Goal: Task Accomplishment & Management: Complete application form

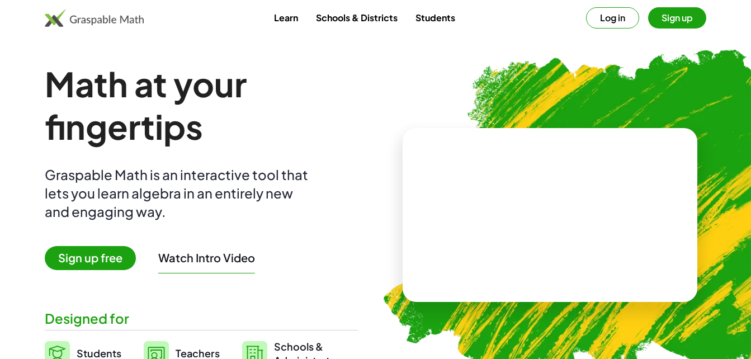
click at [599, 21] on button "Log in" at bounding box center [612, 17] width 53 height 21
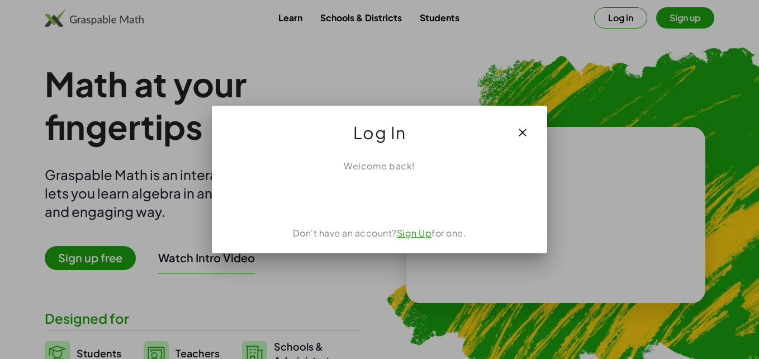
click at [520, 130] on icon "button" at bounding box center [522, 132] width 13 height 13
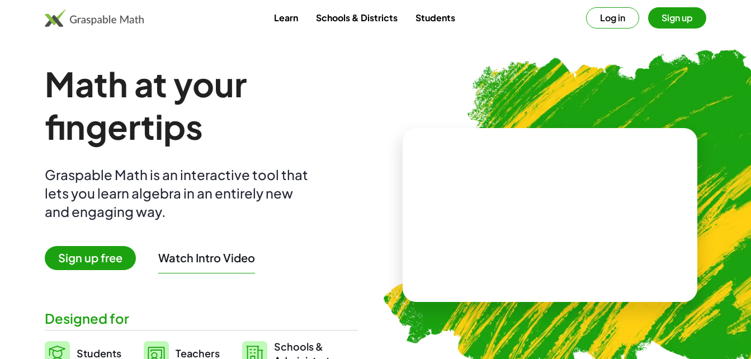
click at [678, 25] on button "Sign up" at bounding box center [677, 17] width 58 height 21
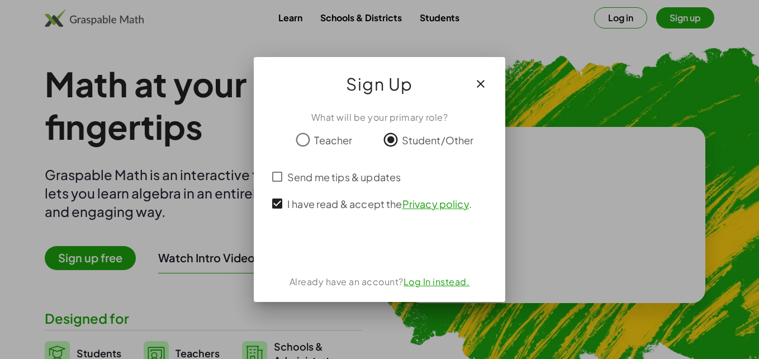
click at [439, 281] on link "Log In instead." at bounding box center [437, 282] width 67 height 12
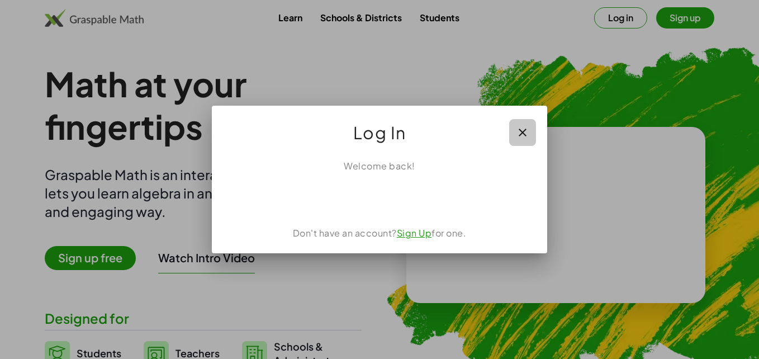
click at [521, 130] on icon "button" at bounding box center [522, 132] width 13 height 13
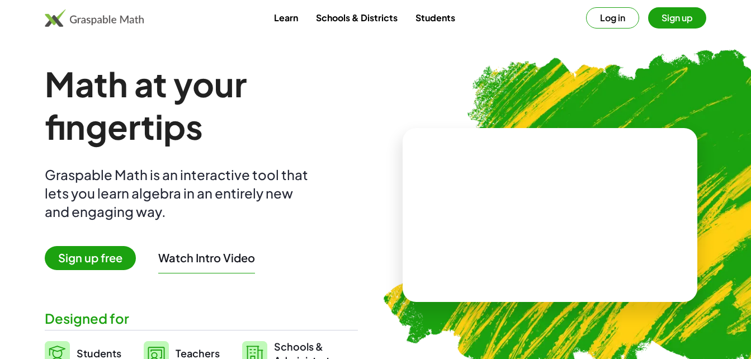
click at [93, 259] on span "Sign up free" at bounding box center [90, 258] width 91 height 24
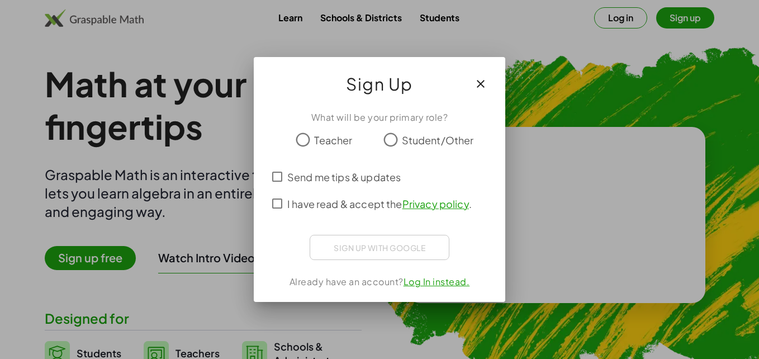
click at [476, 86] on icon "button" at bounding box center [480, 83] width 13 height 13
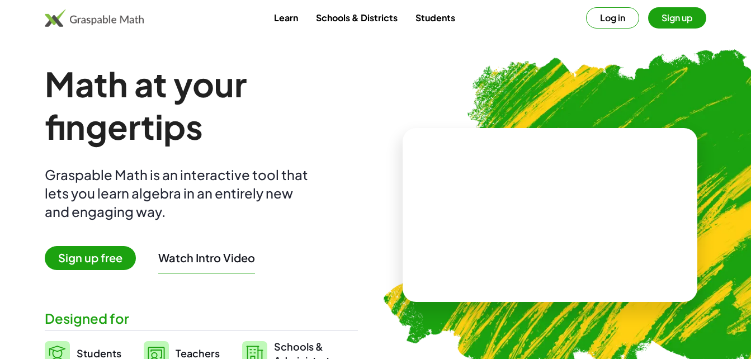
click at [613, 21] on button "Log in" at bounding box center [612, 17] width 53 height 21
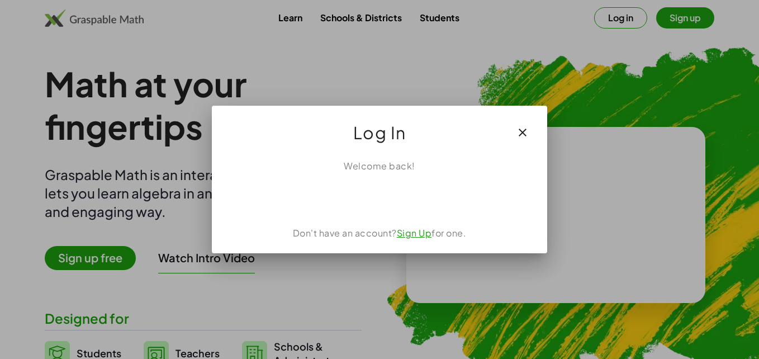
click at [525, 127] on icon "button" at bounding box center [522, 132] width 13 height 13
